Goal: Browse casually: Explore the website without a specific task or goal

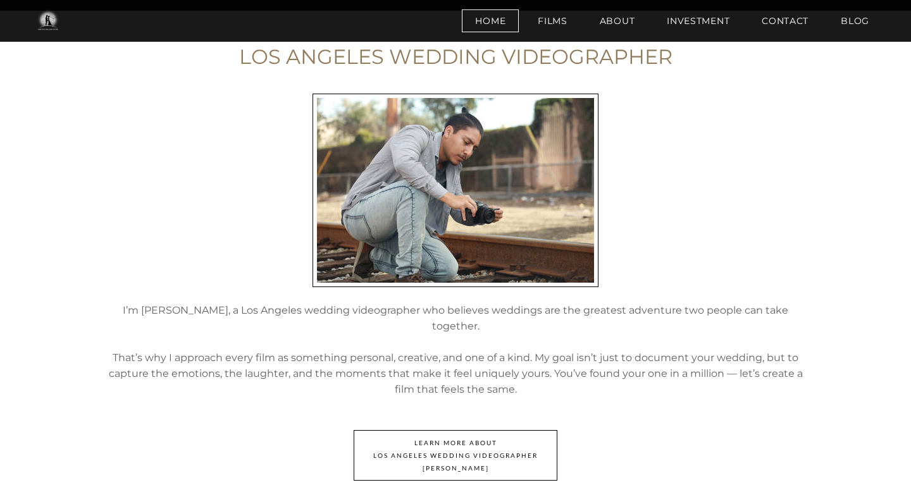
scroll to position [1580, 0]
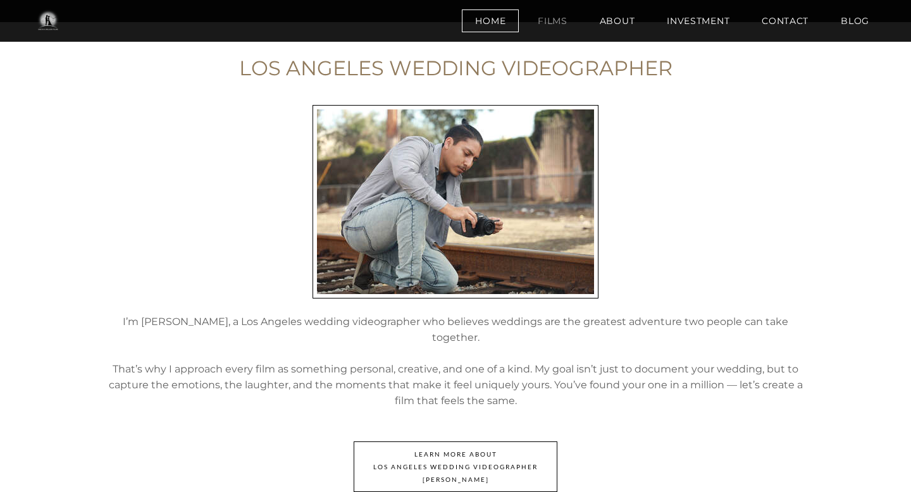
click at [551, 31] on link "Films" at bounding box center [552, 20] width 56 height 23
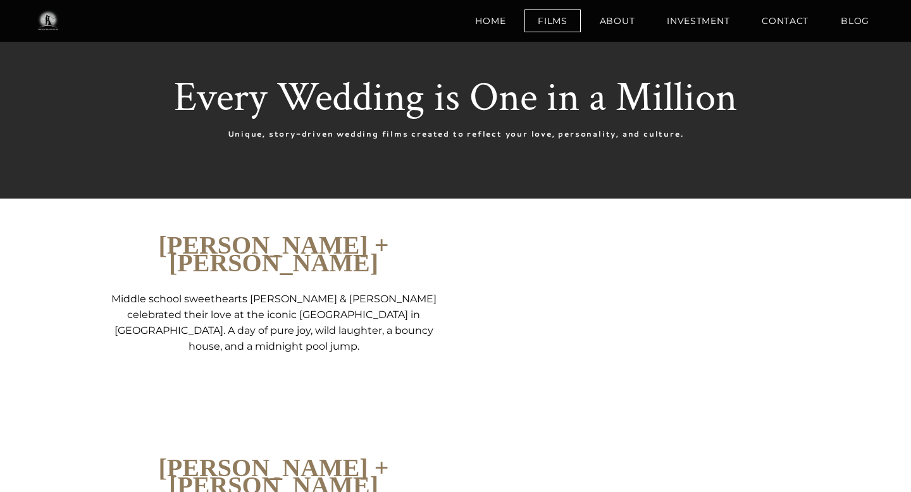
scroll to position [23, 0]
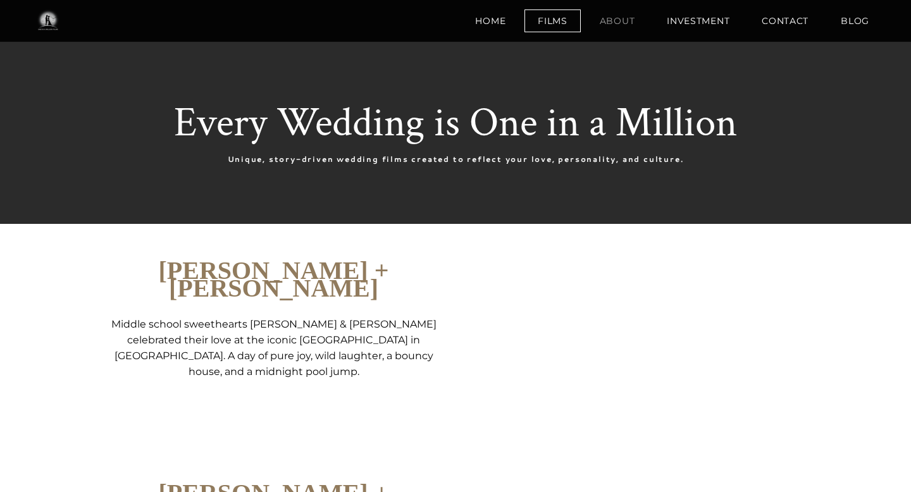
click at [623, 29] on link "About" at bounding box center [617, 20] width 62 height 23
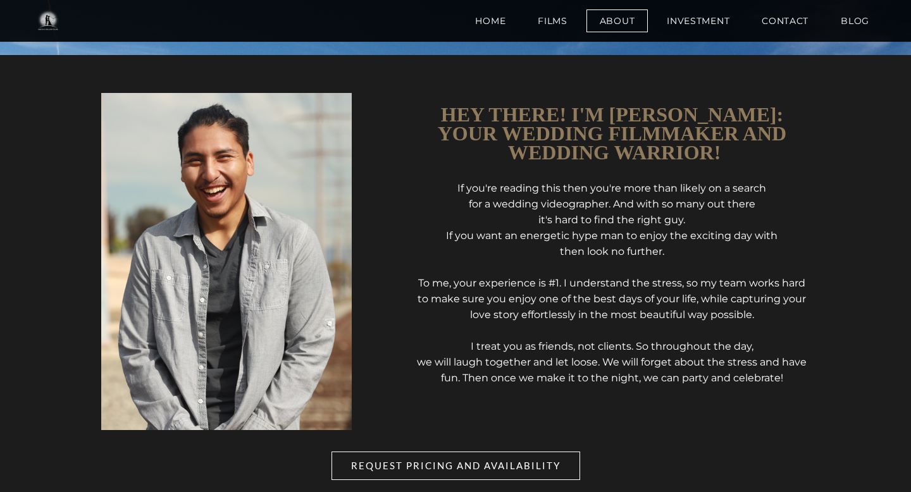
scroll to position [351, 0]
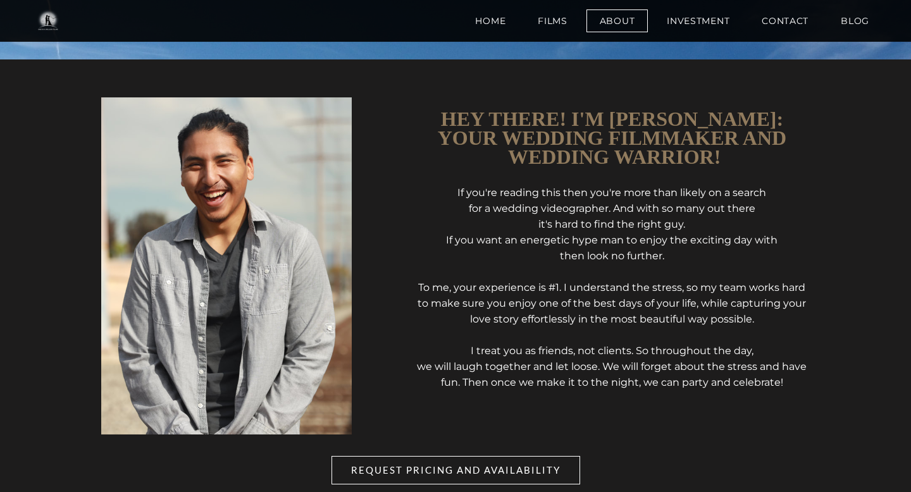
click at [229, 157] on img at bounding box center [226, 265] width 250 height 337
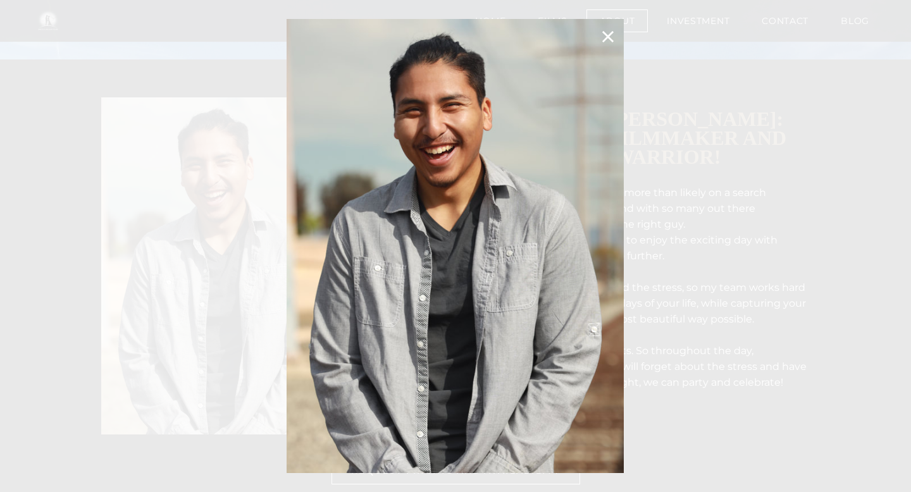
click at [748, 211] on div at bounding box center [455, 246] width 911 height 492
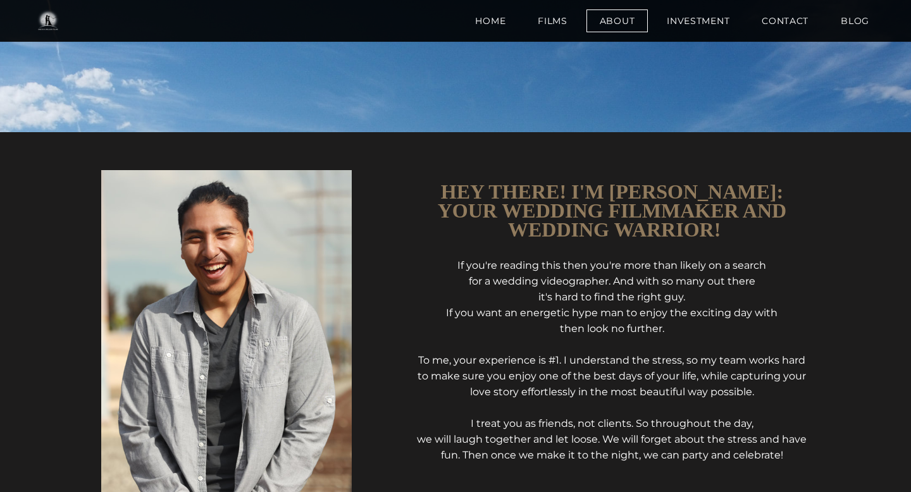
scroll to position [233, 0]
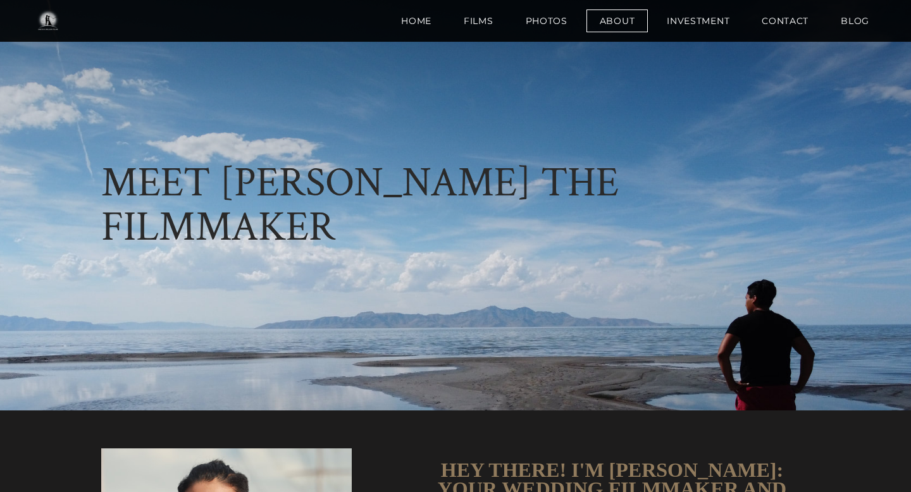
scroll to position [233, 0]
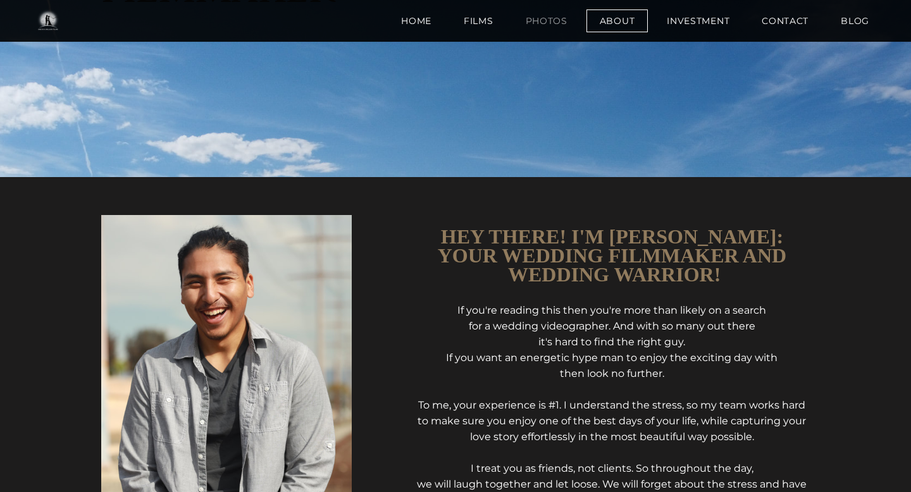
click at [544, 26] on link "Photos" at bounding box center [546, 20] width 68 height 23
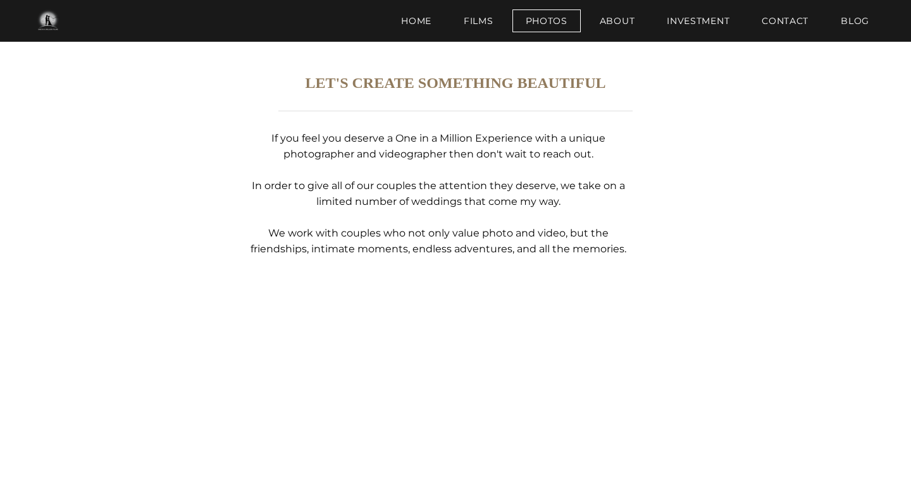
scroll to position [7739, 0]
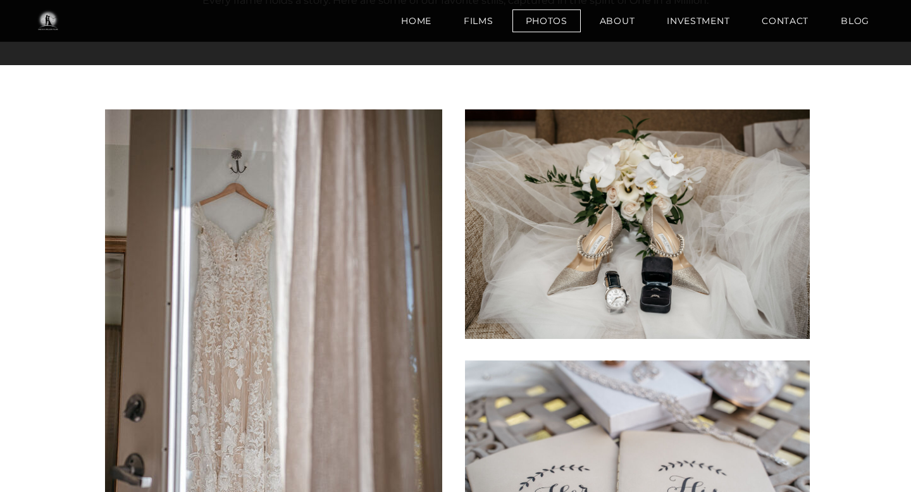
scroll to position [405, 0]
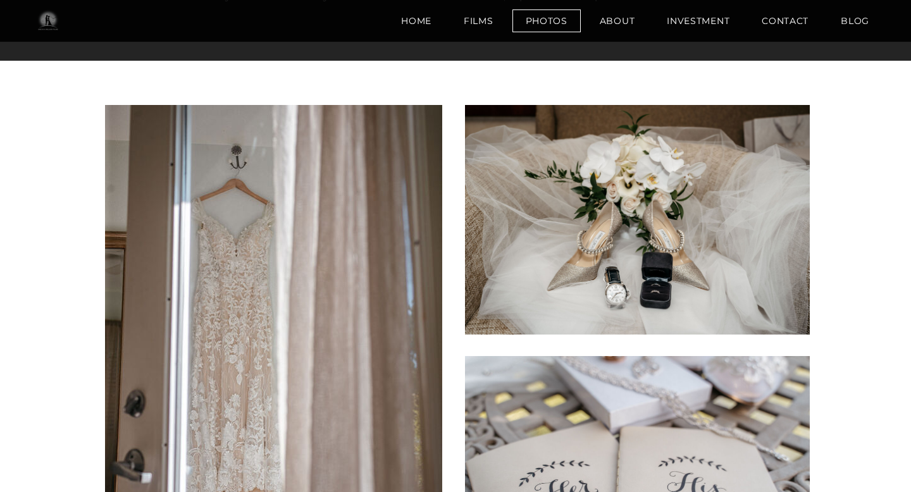
click at [52, 28] on img at bounding box center [47, 20] width 45 height 25
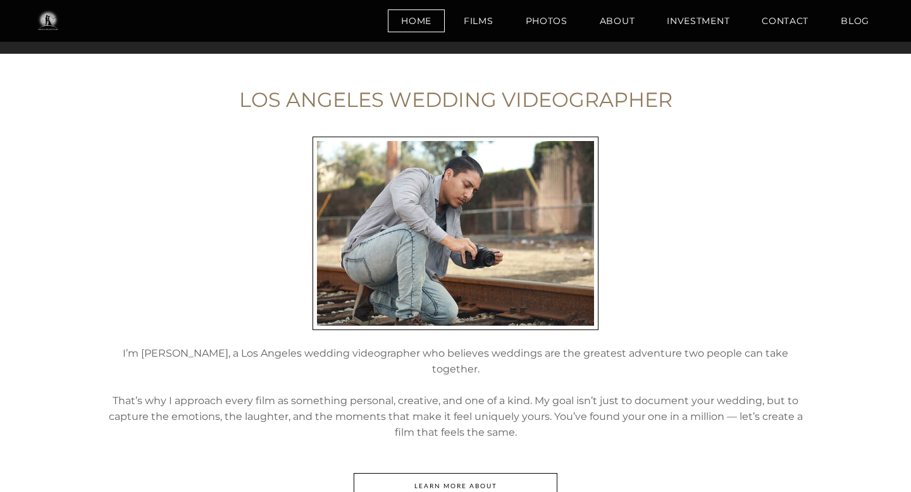
scroll to position [1536, 0]
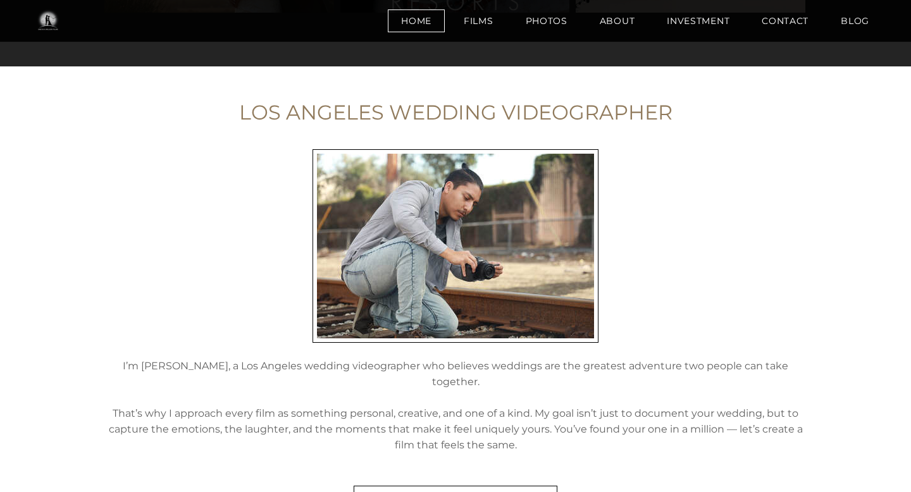
click at [545, 32] on ul "Home Films Photos About Investment Contact BLOG" at bounding box center [637, 20] width 498 height 29
click at [545, 26] on link "Photos" at bounding box center [546, 20] width 68 height 23
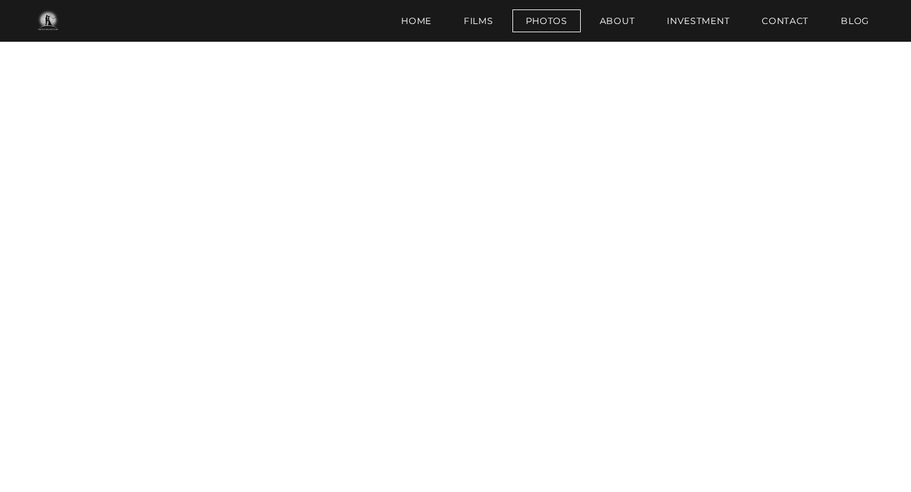
scroll to position [8081, 0]
click at [557, 19] on link "Photos" at bounding box center [546, 20] width 68 height 23
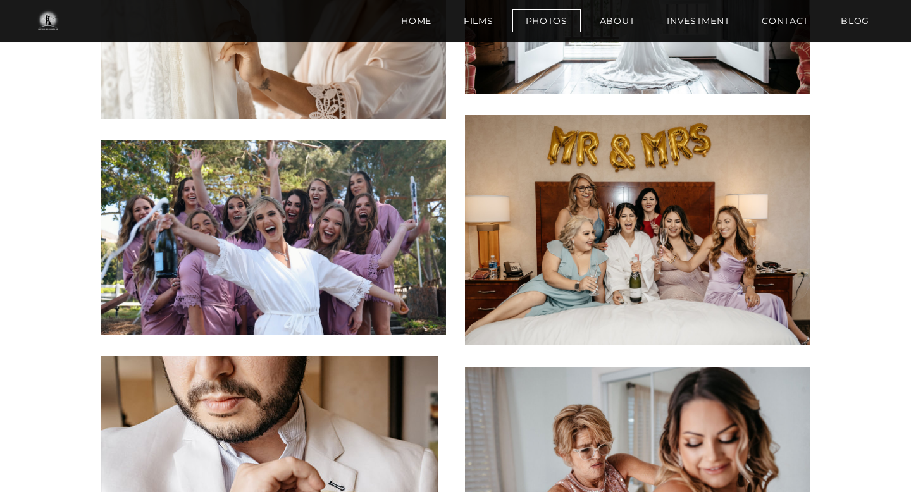
scroll to position [1156, 0]
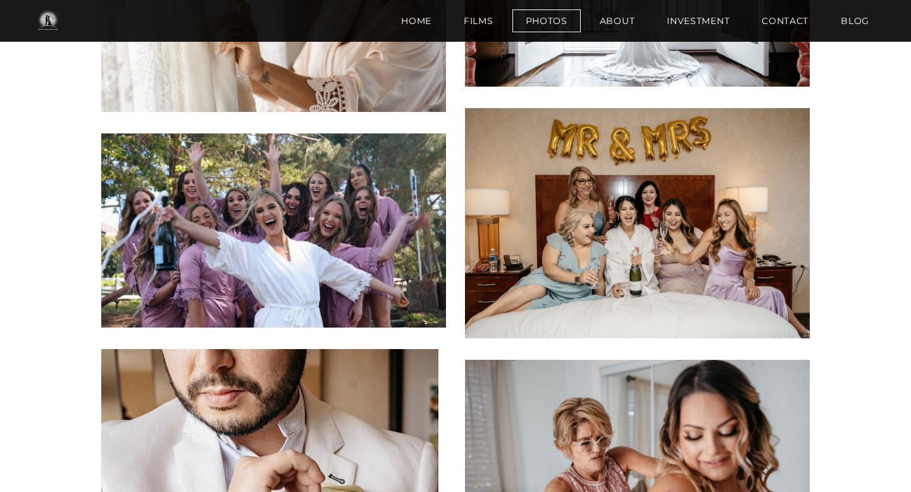
drag, startPoint x: 682, startPoint y: 241, endPoint x: 304, endPoint y: 4, distance: 446.5
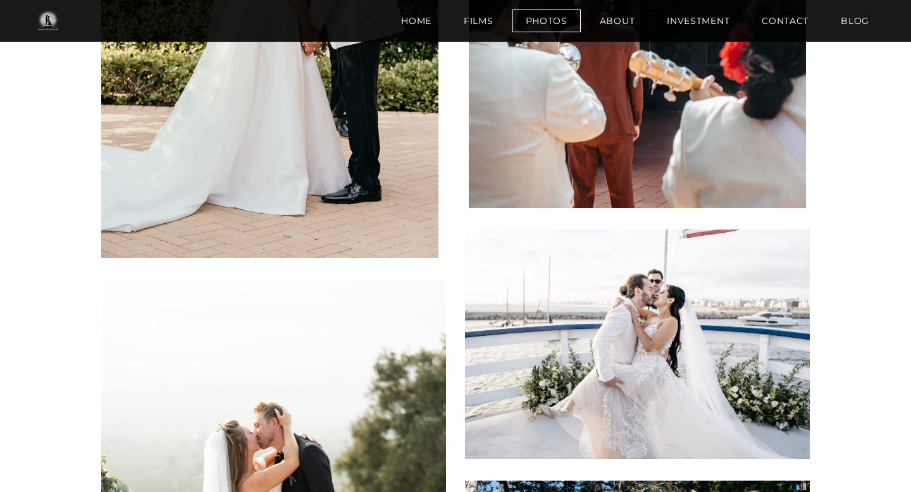
scroll to position [3831, 0]
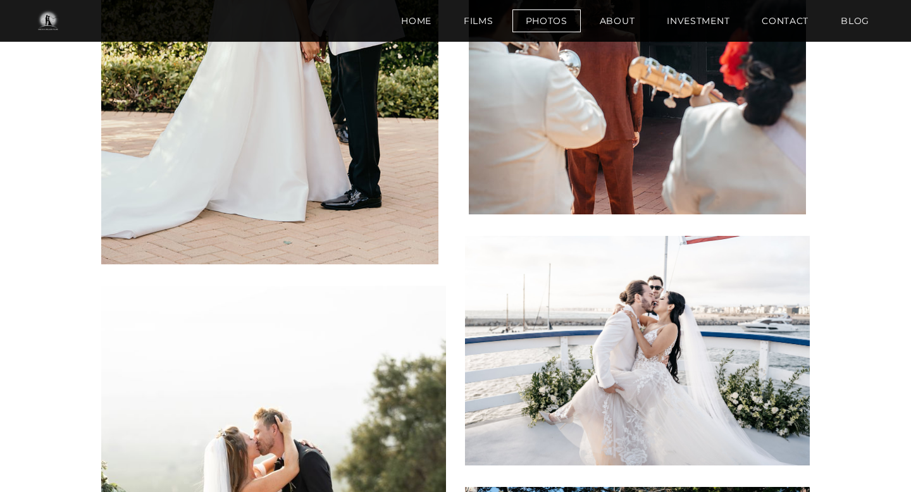
click at [841, 373] on div at bounding box center [455, 206] width 911 height 7142
click at [841, 366] on div at bounding box center [455, 206] width 911 height 7142
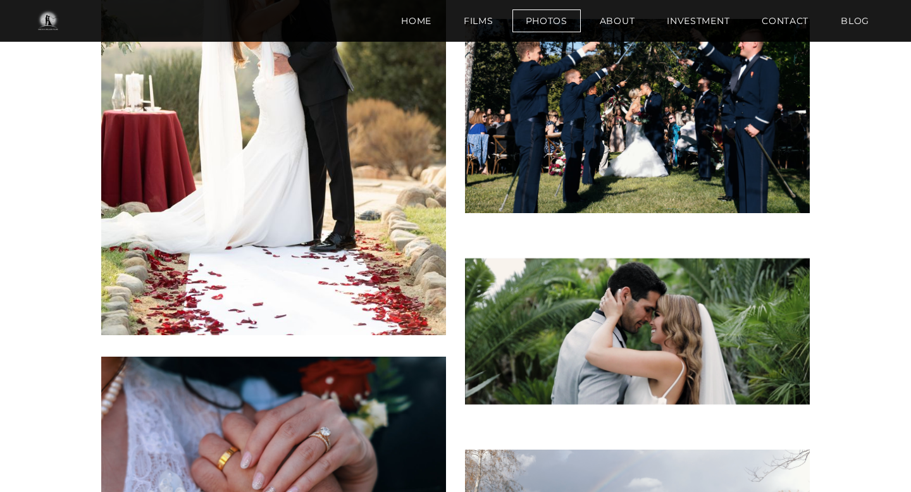
scroll to position [4314, 0]
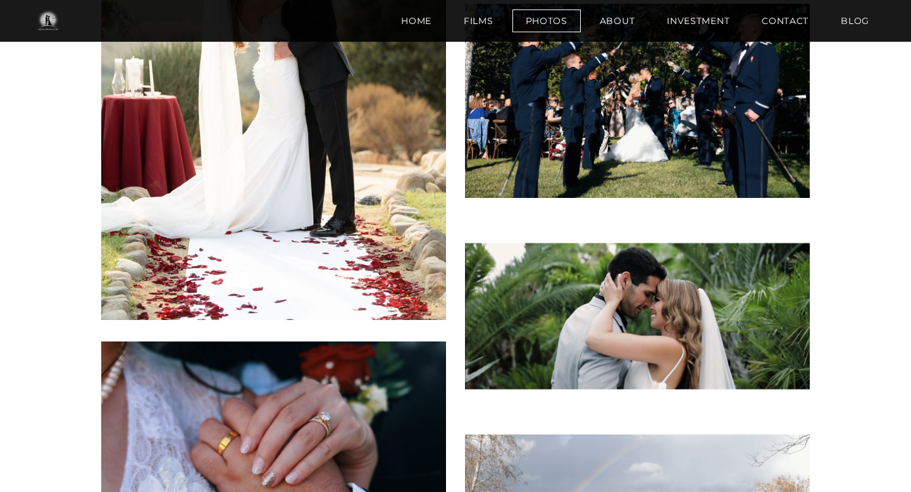
click at [763, 332] on img at bounding box center [637, 316] width 345 height 194
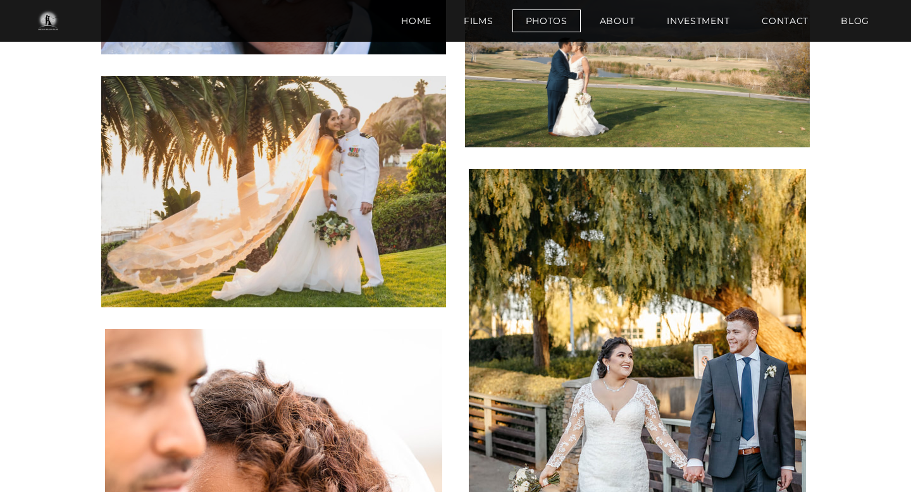
scroll to position [4798, 0]
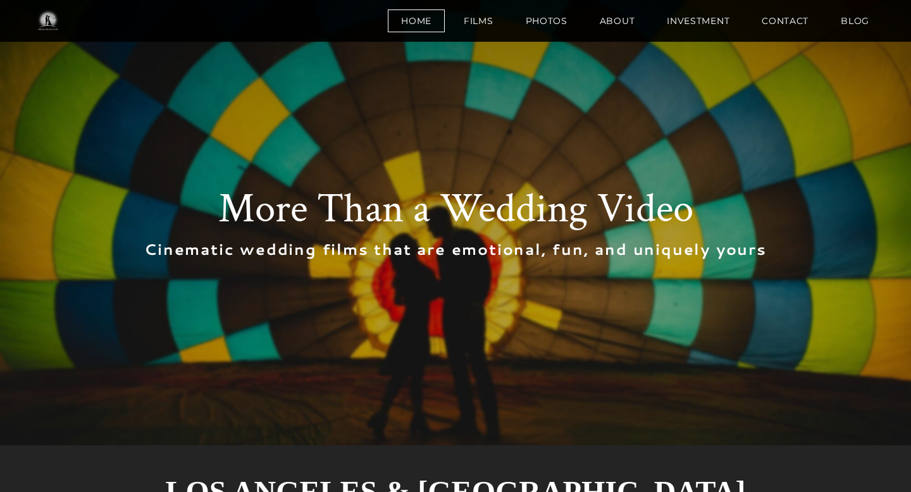
scroll to position [1536, 0]
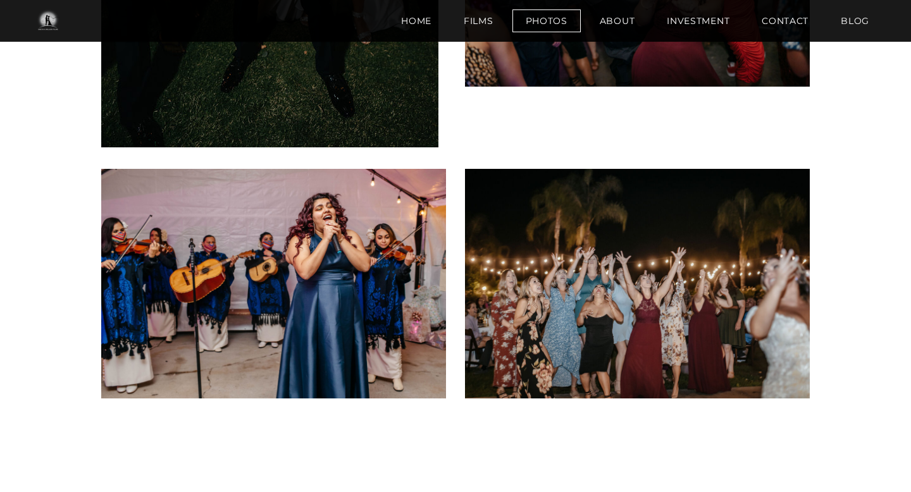
scroll to position [7150, 0]
